Goal: Find contact information: Find contact information

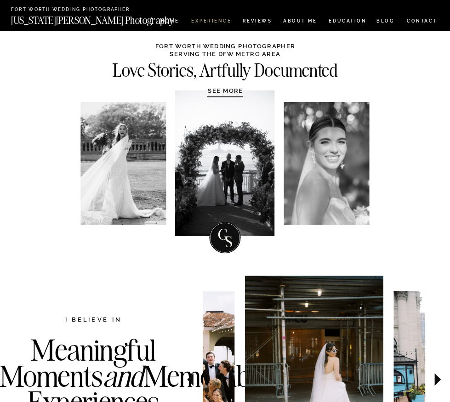
click at [220, 21] on nav "Experience" at bounding box center [211, 22] width 40 height 6
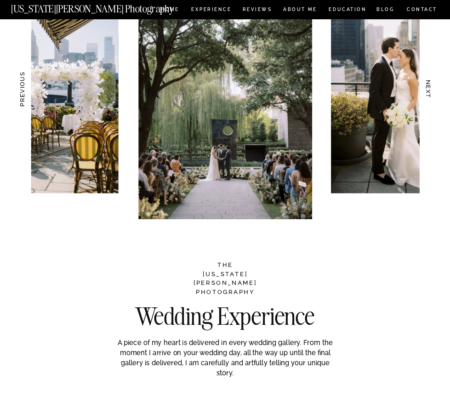
scroll to position [747, 0]
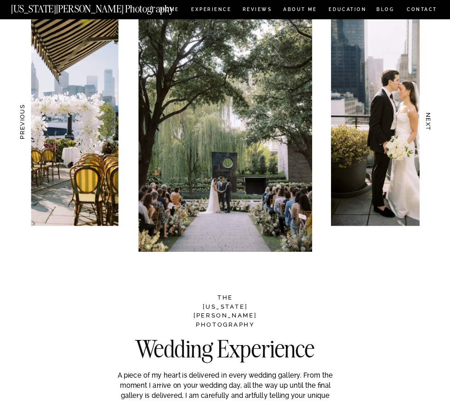
click at [430, 128] on h3 "NEXT" at bounding box center [429, 121] width 8 height 47
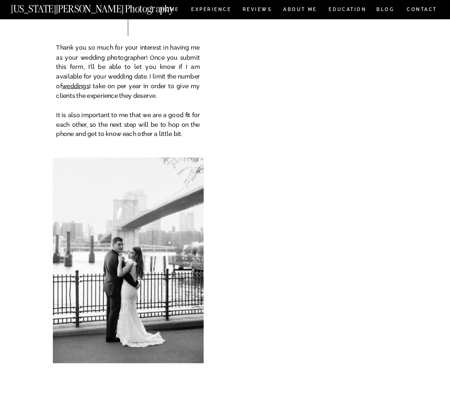
scroll to position [3044, 0]
click at [142, 110] on p "Thank you so much for your interest in having me as your wedding photographer! …" at bounding box center [127, 96] width 143 height 107
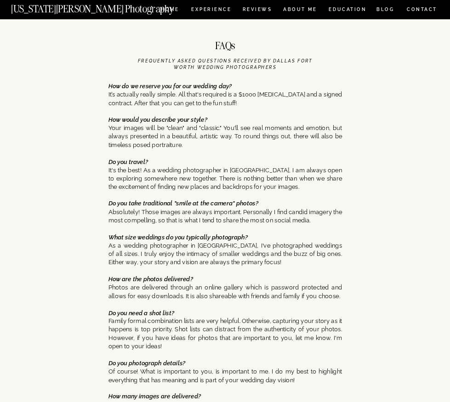
scroll to position [3420, 0]
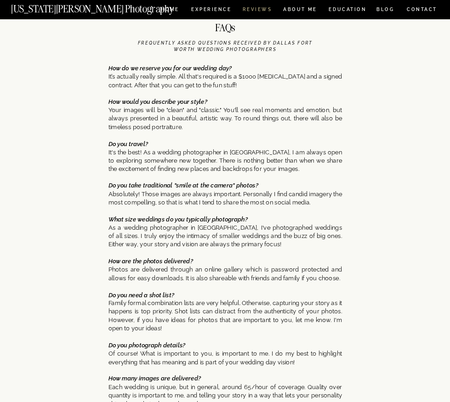
click at [263, 13] on nav "REVIEWS" at bounding box center [257, 10] width 28 height 6
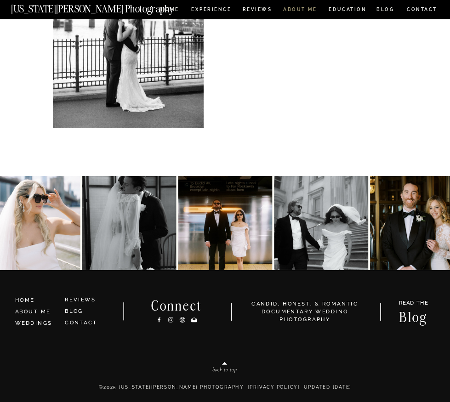
scroll to position [2183, 0]
click at [311, 7] on nav "ABOUT ME" at bounding box center [300, 10] width 34 height 6
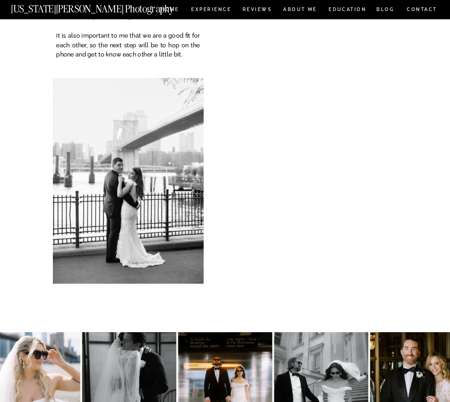
scroll to position [1278, 0]
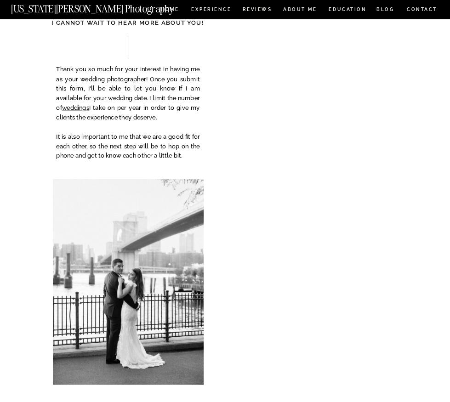
click at [425, 6] on nav "CONTACT" at bounding box center [421, 10] width 31 height 8
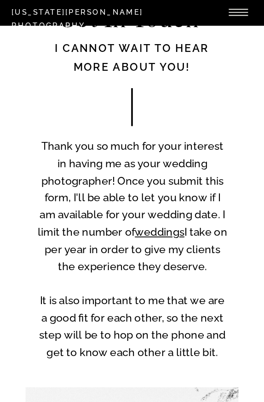
scroll to position [55, 0]
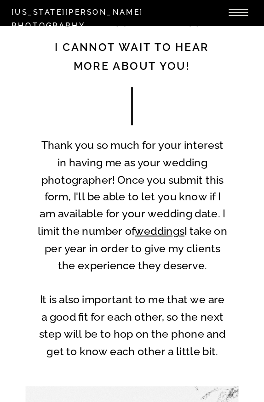
drag, startPoint x: 217, startPoint y: 343, endPoint x: 43, endPoint y: 146, distance: 263.8
click at [43, 146] on p "Thank you so much for your interest in having me as your wedding photographer! …" at bounding box center [132, 257] width 190 height 240
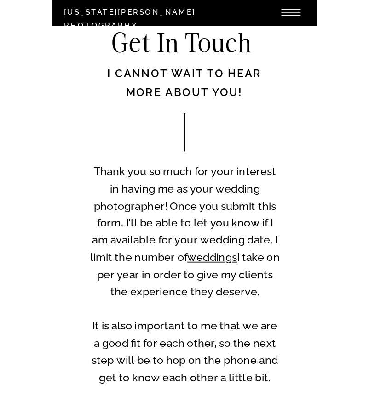
scroll to position [29, 0]
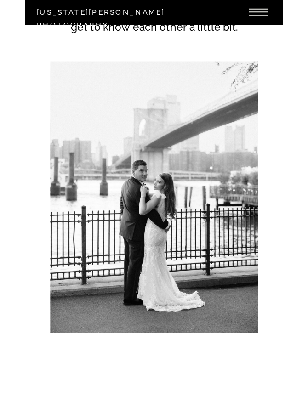
scroll to position [532, 0]
